Goal: Information Seeking & Learning: Learn about a topic

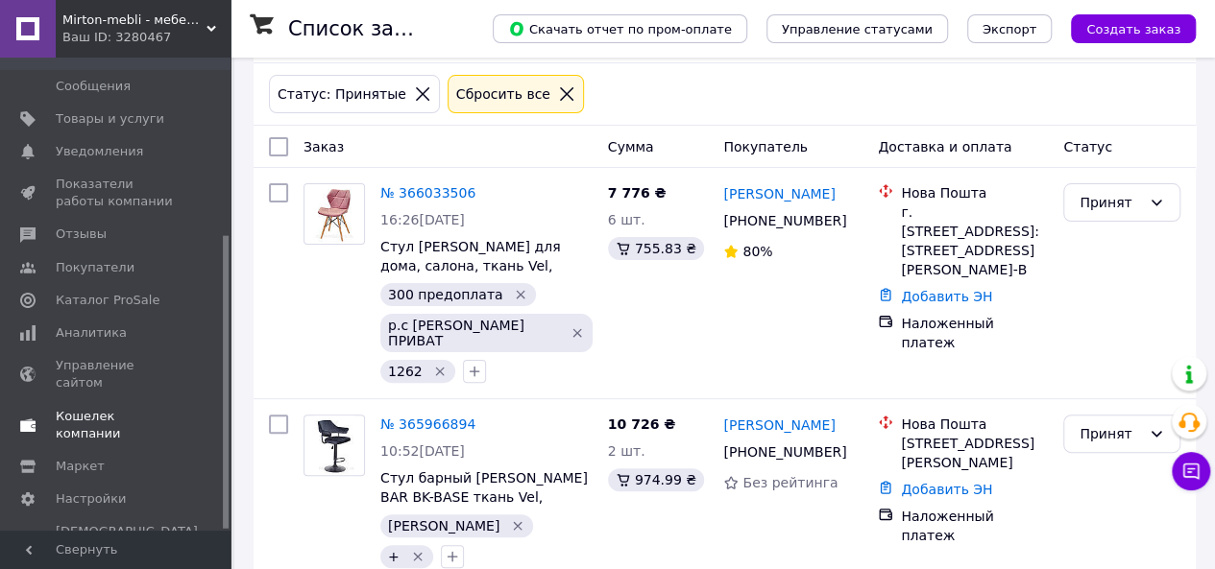
scroll to position [192, 0]
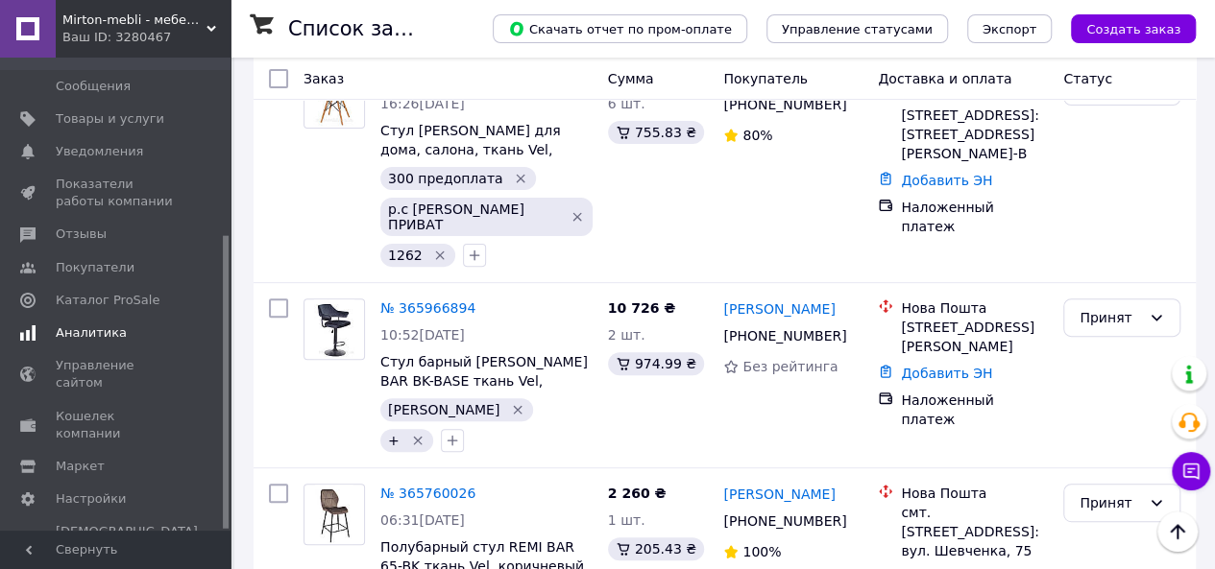
click at [117, 325] on span "Аналитика" at bounding box center [117, 333] width 122 height 17
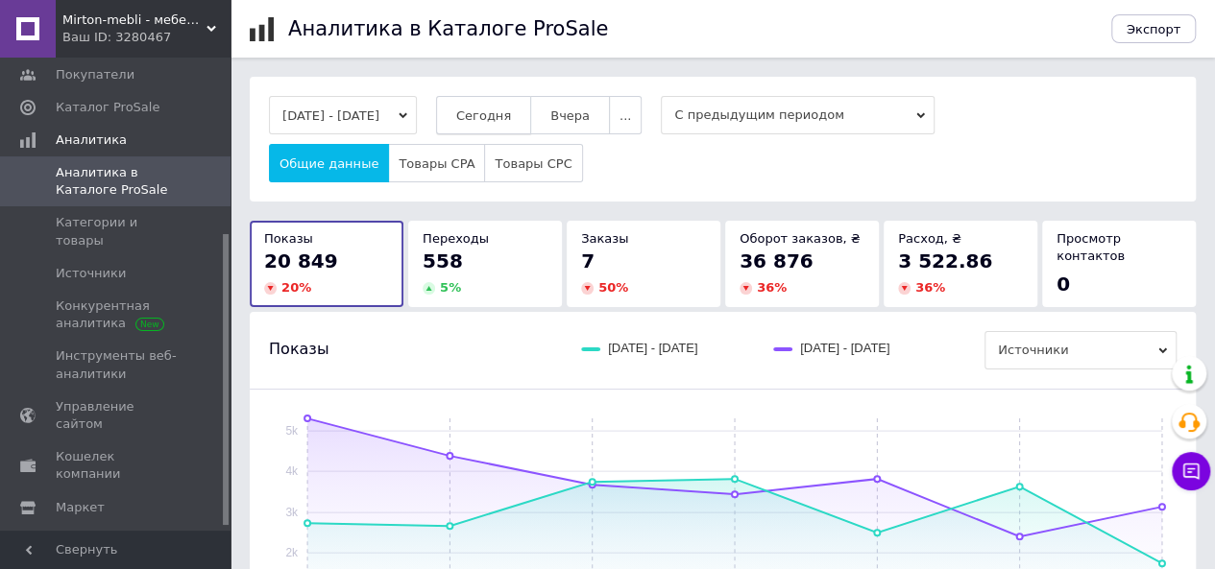
click at [511, 110] on span "Сегодня" at bounding box center [483, 115] width 55 height 14
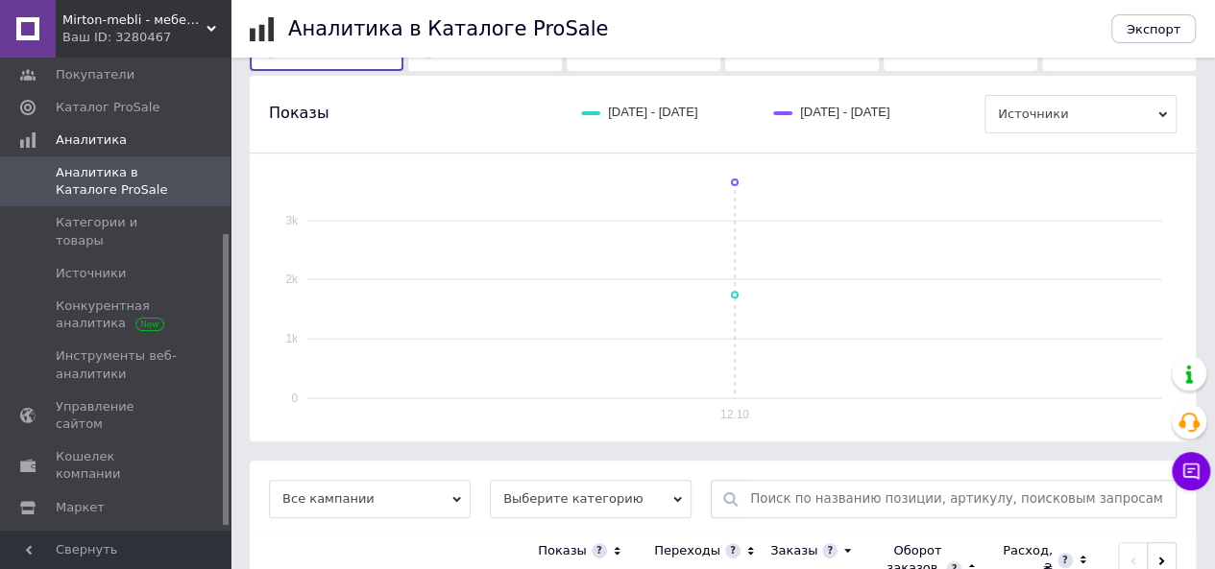
scroll to position [391, 0]
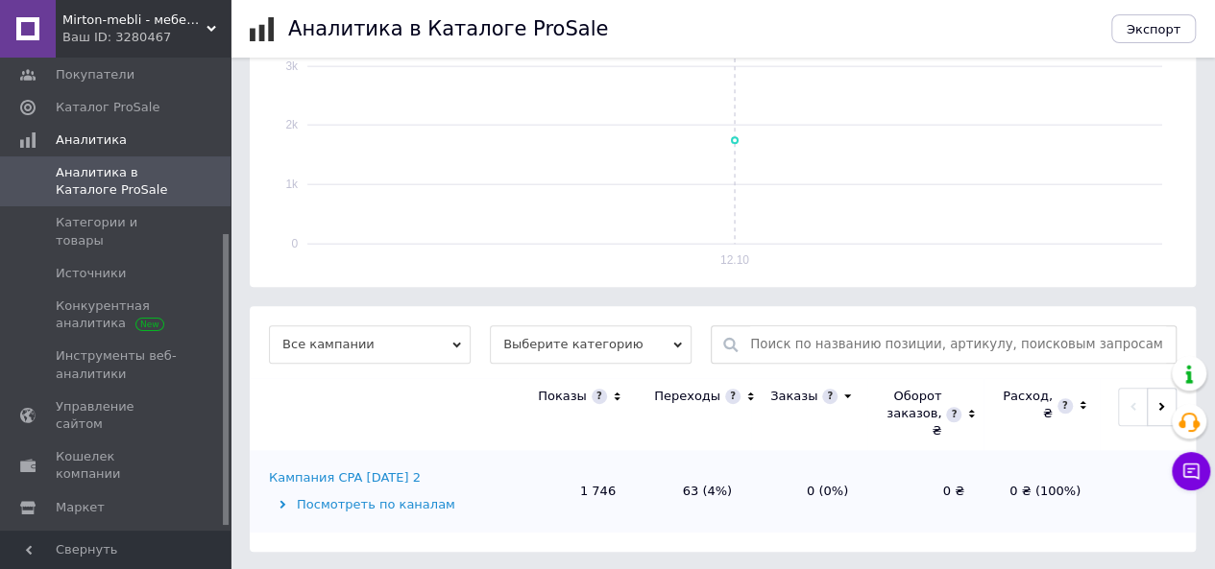
click at [373, 471] on div "Кампания CPA [DATE] 2" at bounding box center [345, 478] width 152 height 17
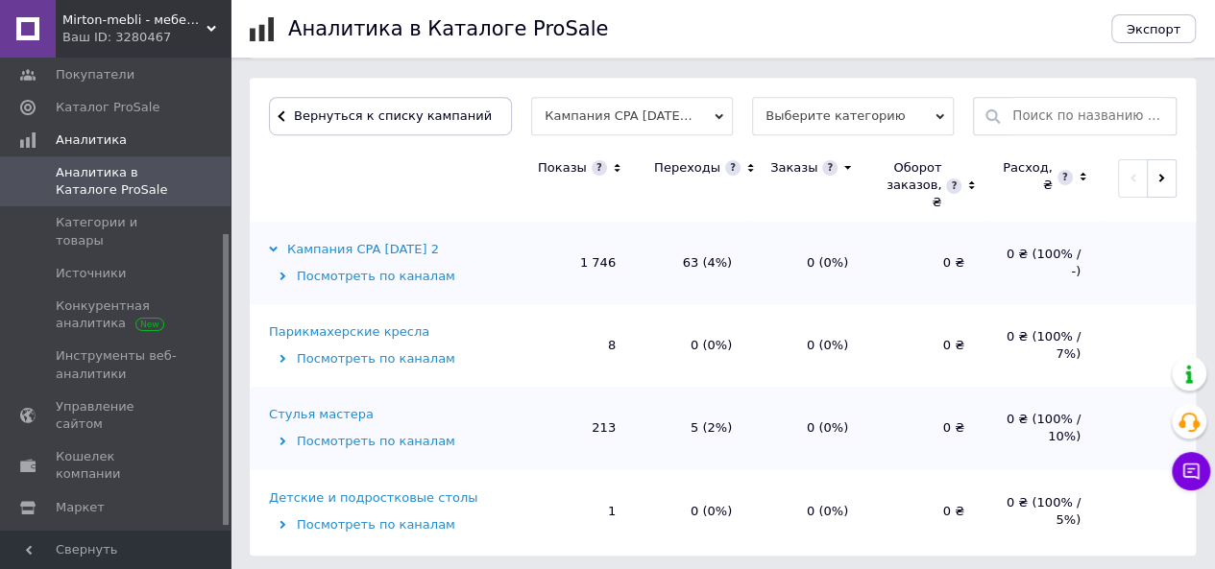
scroll to position [623, 0]
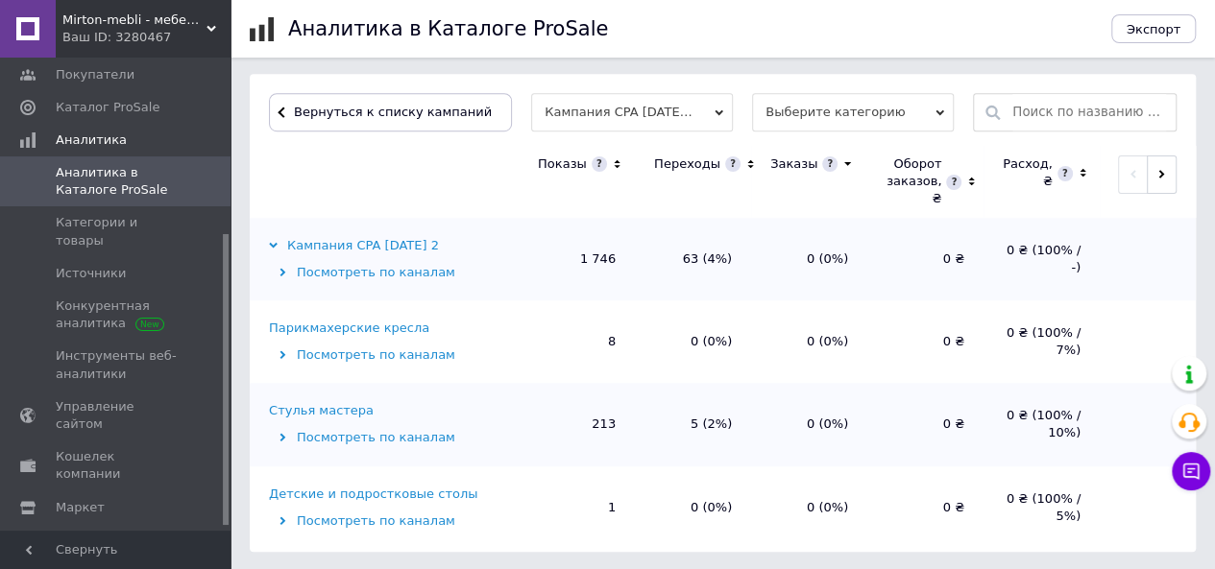
click at [317, 406] on div "Стулья мастера" at bounding box center [321, 410] width 105 height 17
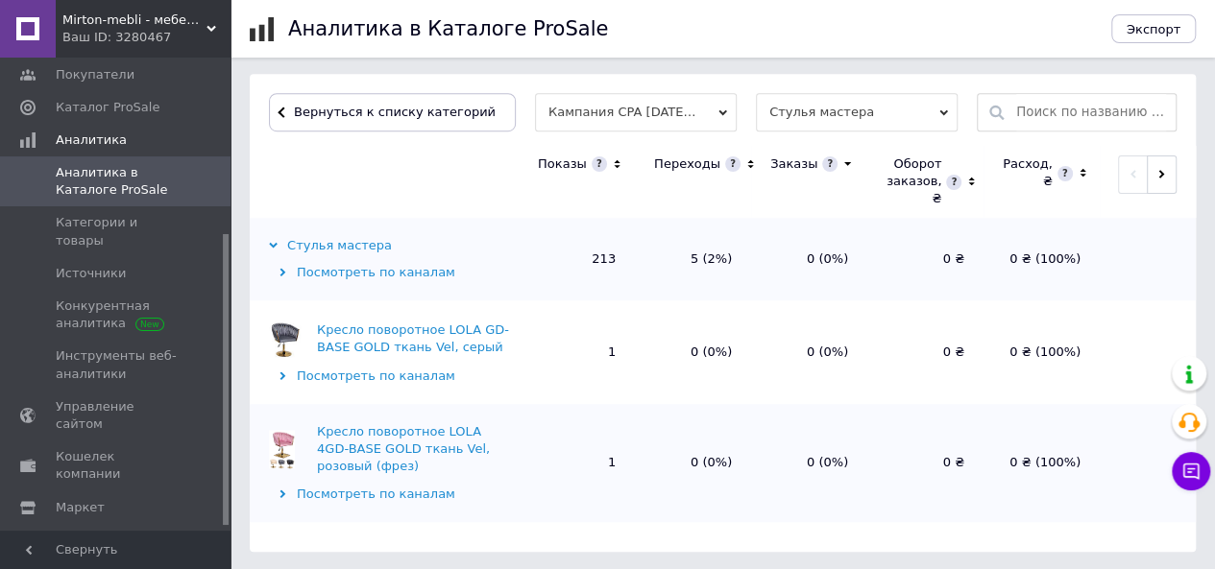
click at [744, 163] on icon at bounding box center [750, 165] width 12 height 16
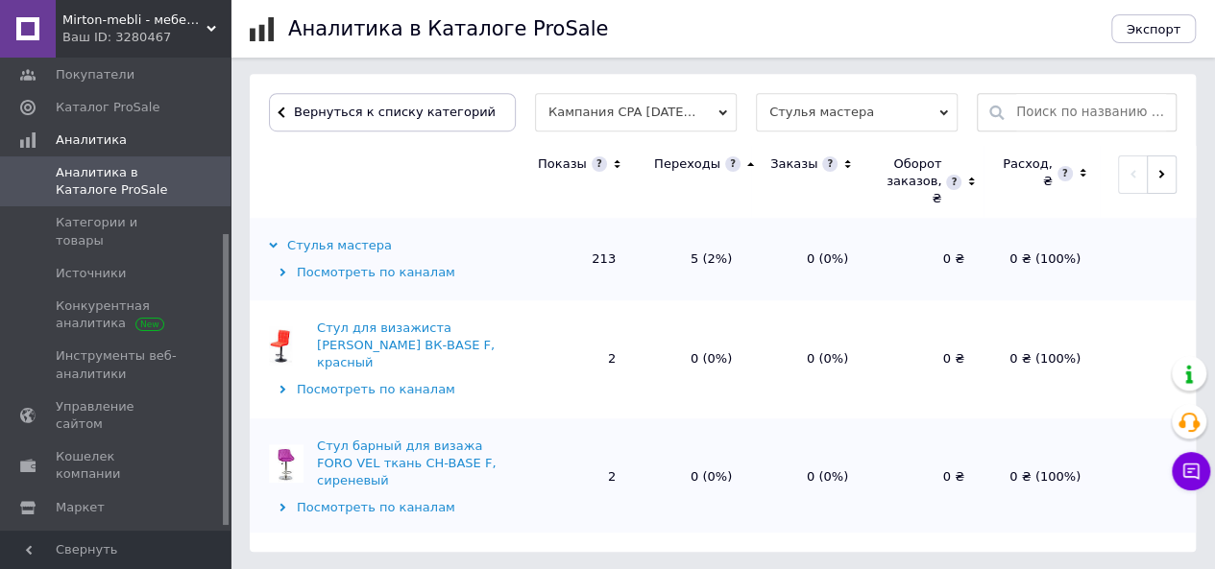
click at [744, 163] on icon at bounding box center [750, 165] width 12 height 16
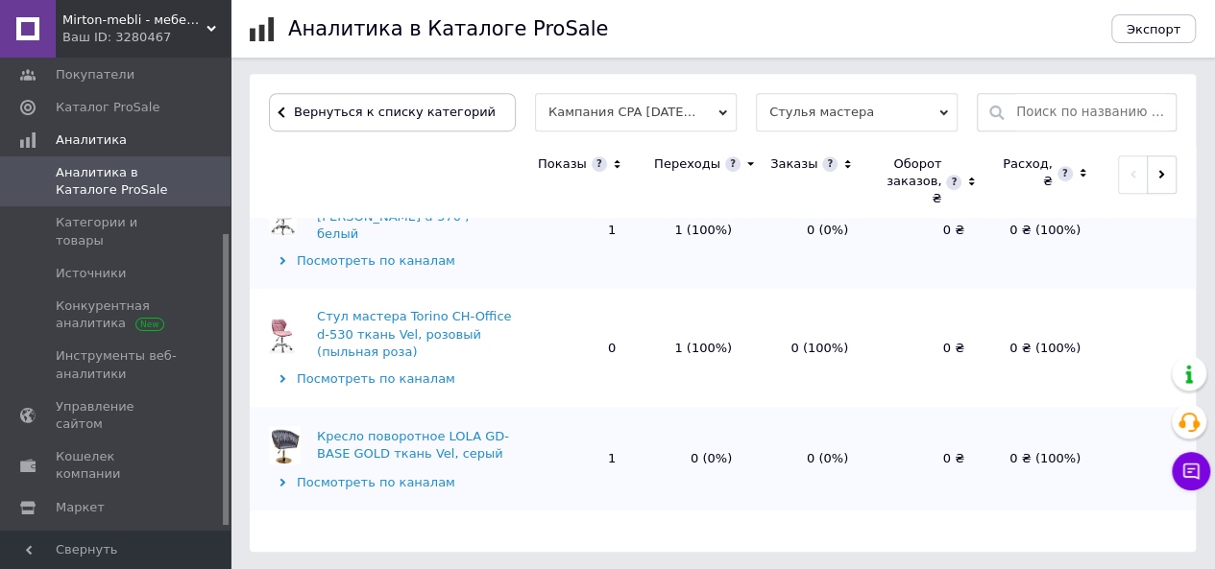
scroll to position [480, 0]
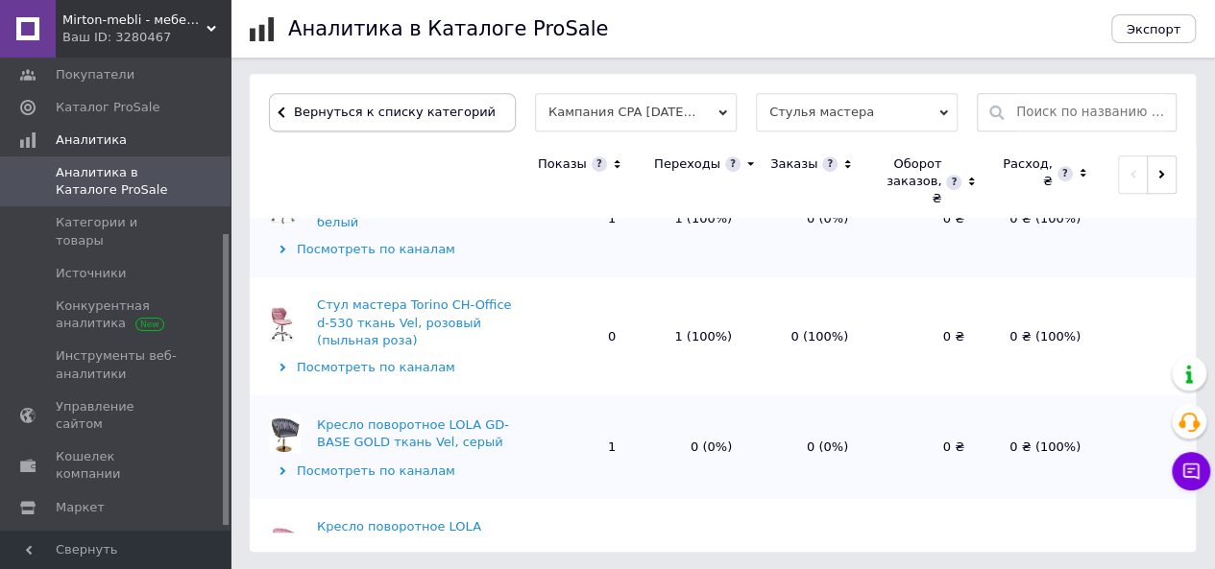
click at [394, 116] on span "Вернуться к списку категорий" at bounding box center [392, 112] width 206 height 14
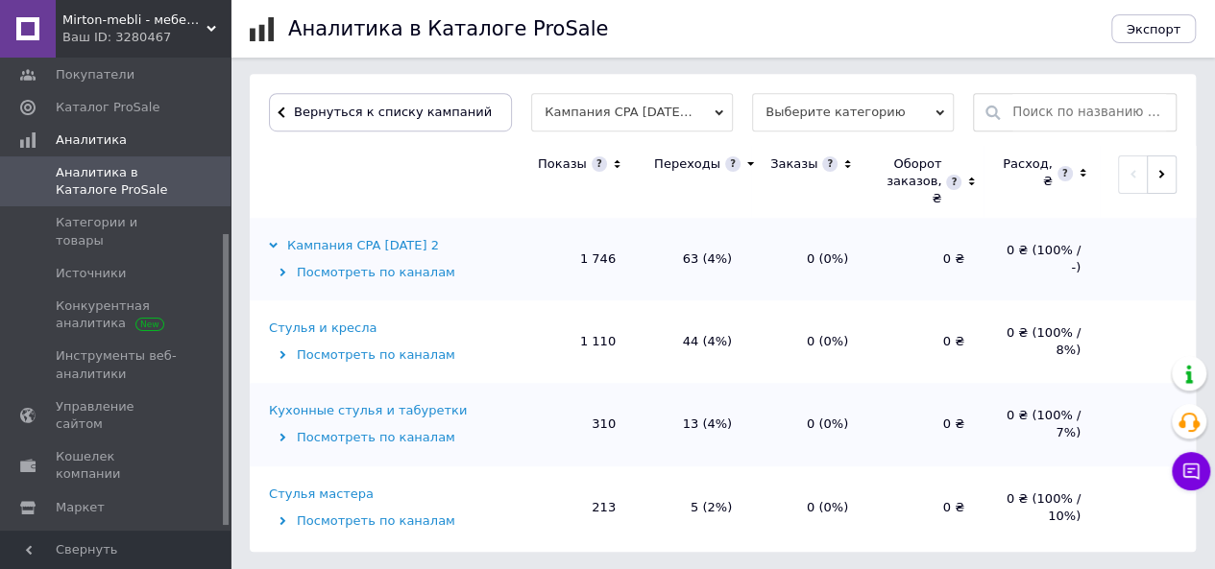
scroll to position [623, 0]
click at [370, 411] on div "Кухонные стулья и табуретки" at bounding box center [368, 410] width 198 height 17
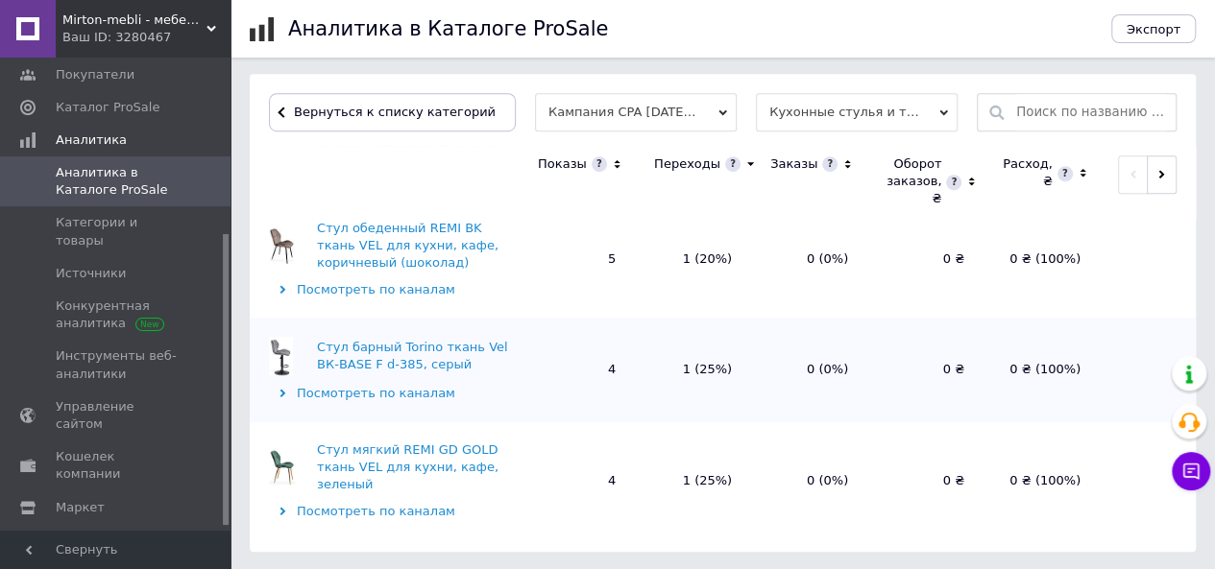
scroll to position [672, 0]
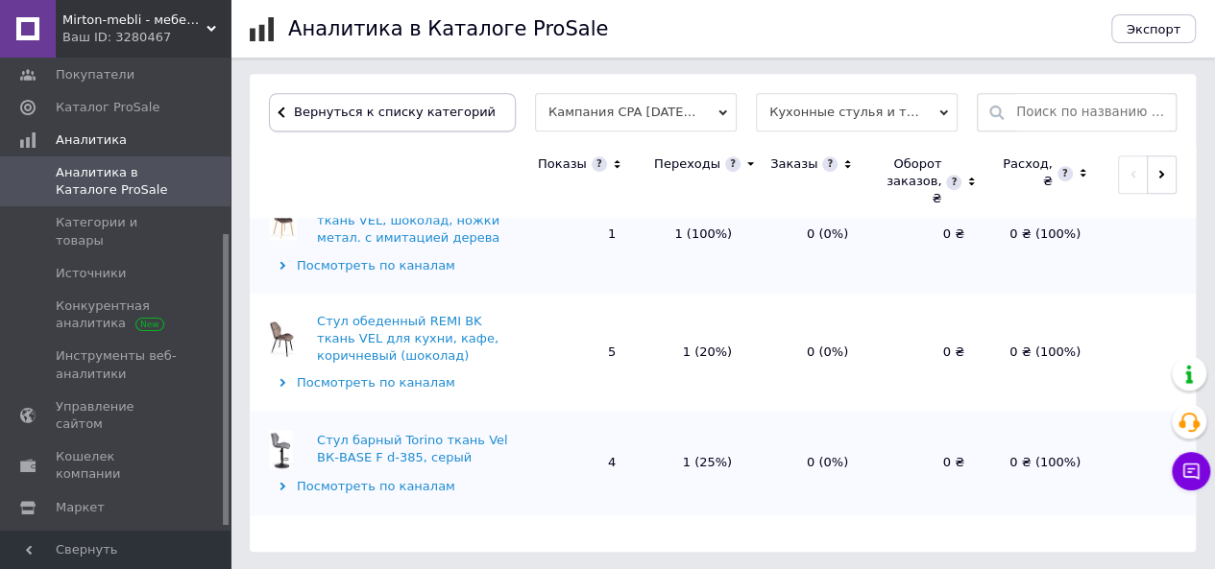
click at [459, 101] on button "Вернуться к списку категорий" at bounding box center [392, 112] width 247 height 38
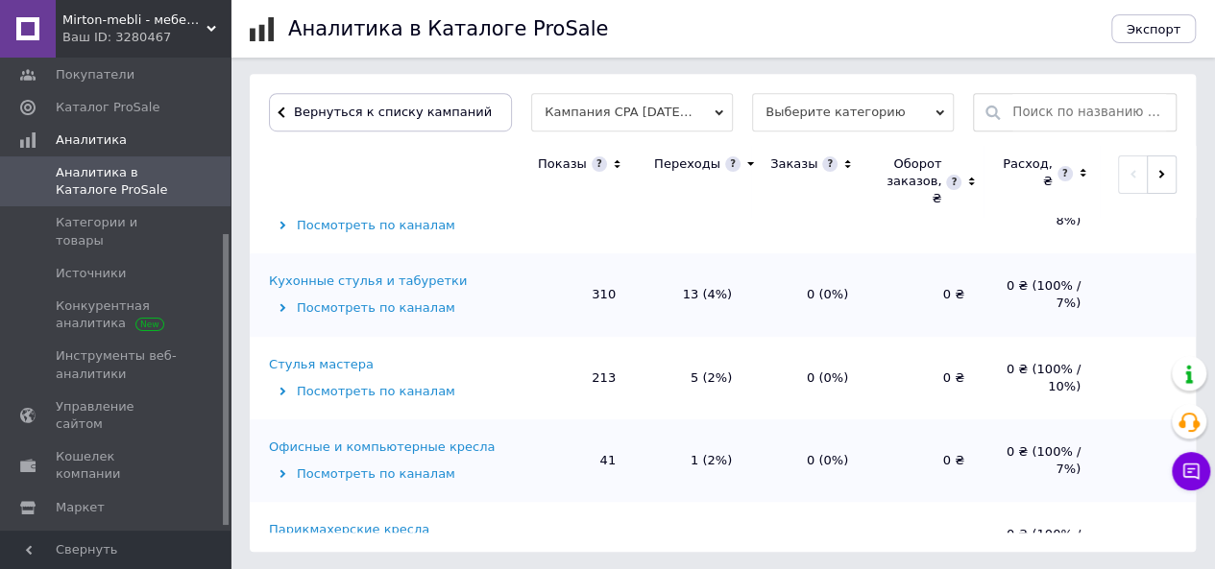
scroll to position [34, 0]
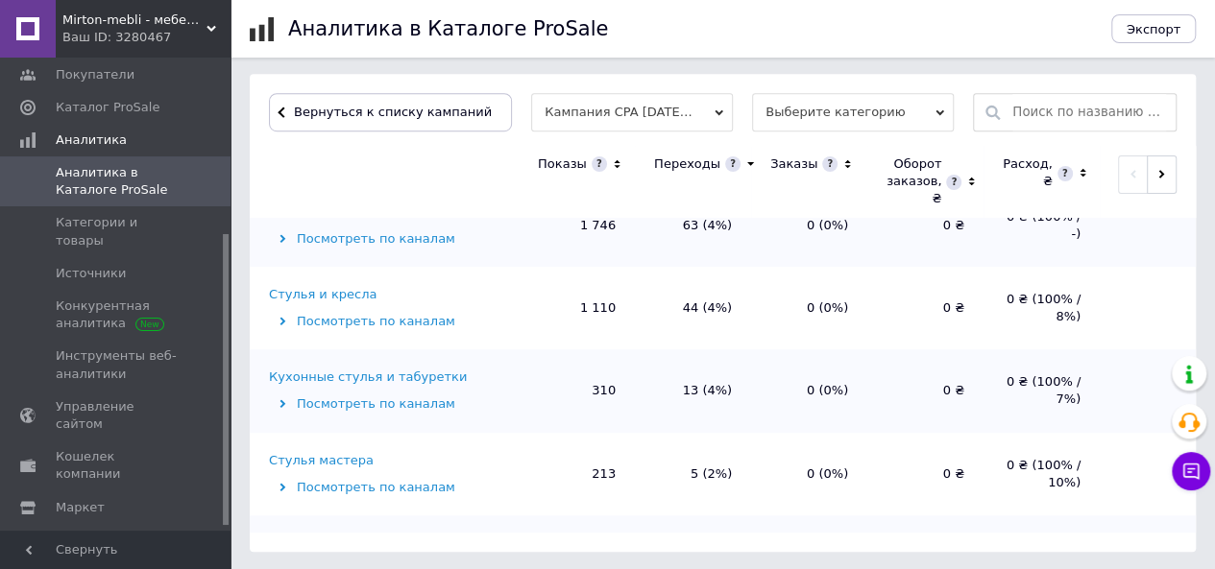
click at [287, 296] on div "Стулья и кресла" at bounding box center [323, 294] width 108 height 17
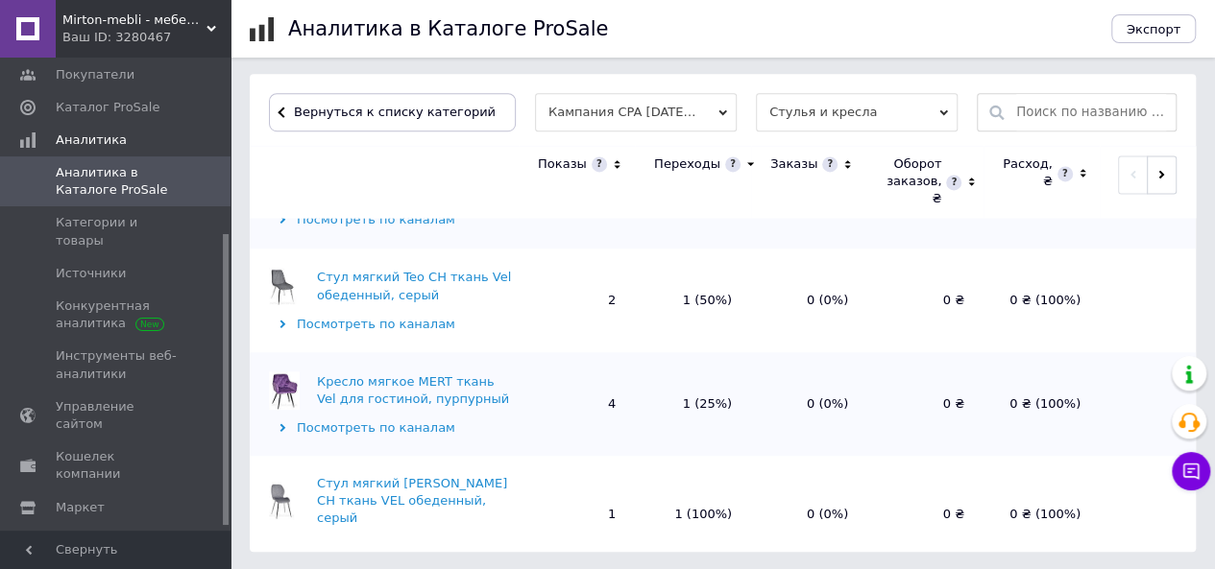
scroll to position [1959, 0]
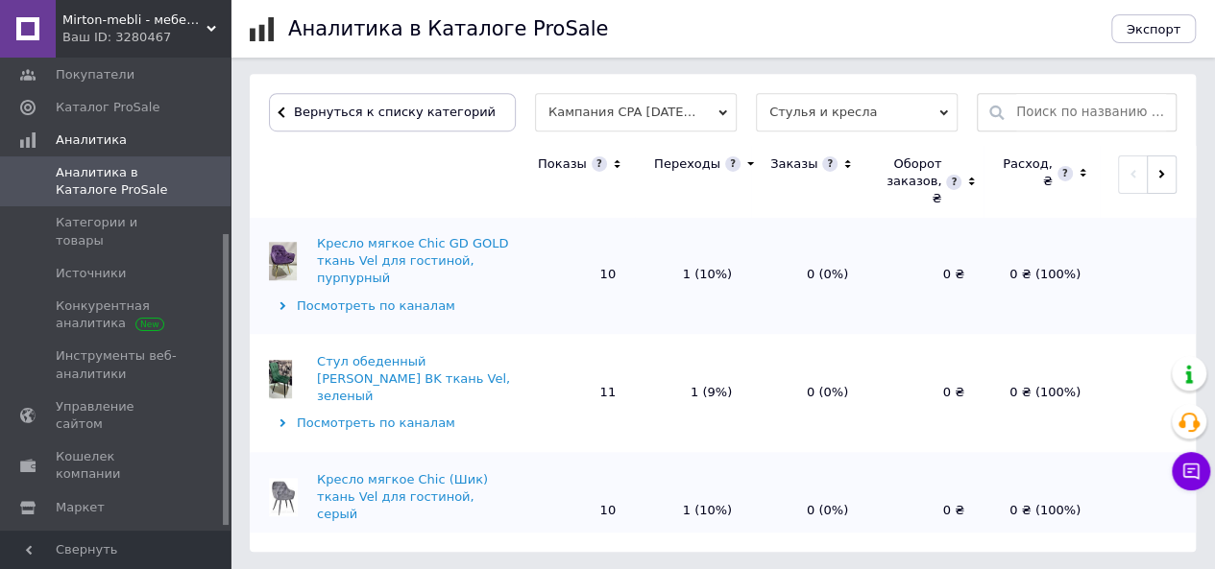
scroll to position [3264, 0]
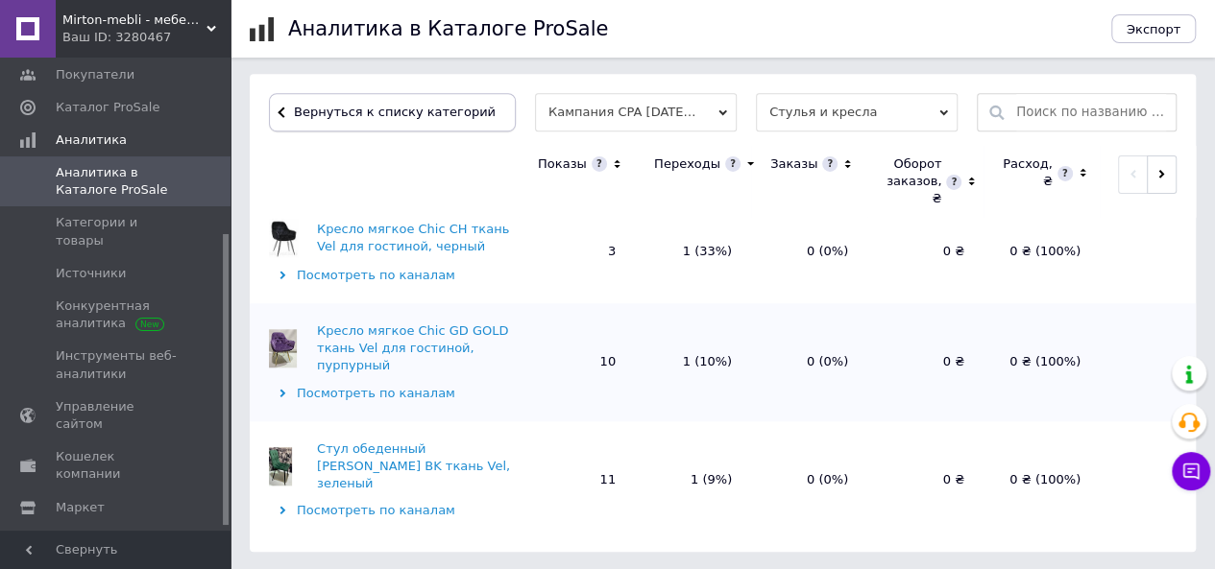
click at [384, 110] on span "Вернуться к списку категорий" at bounding box center [392, 112] width 206 height 14
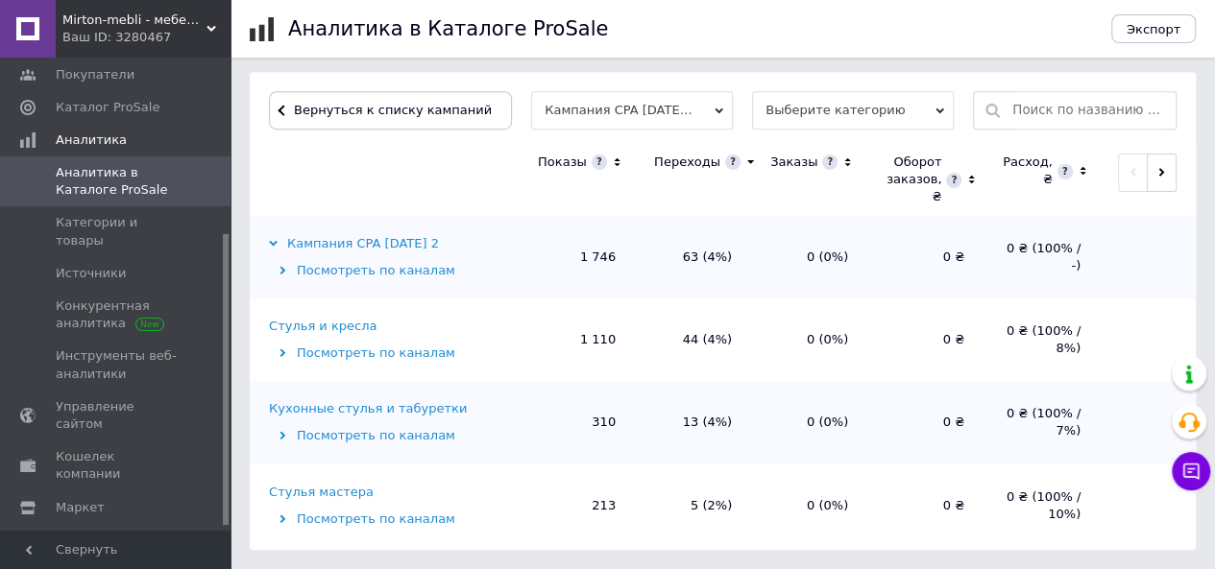
scroll to position [623, 0]
